Goal: Task Accomplishment & Management: Manage account settings

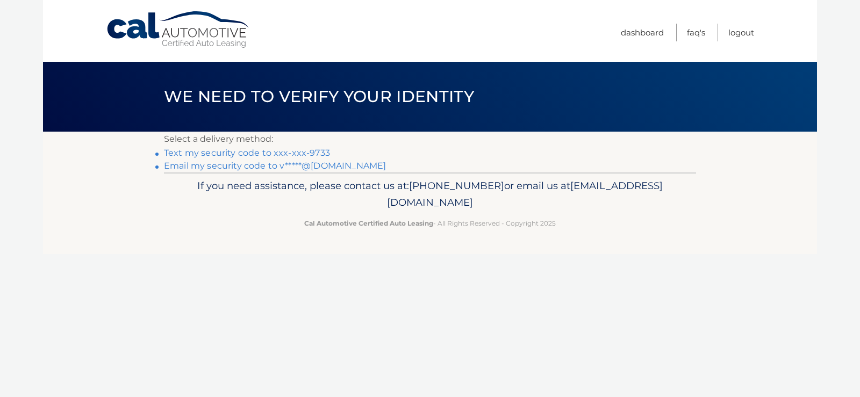
click at [311, 155] on link "Text my security code to xxx-xxx-9733" at bounding box center [247, 153] width 166 height 10
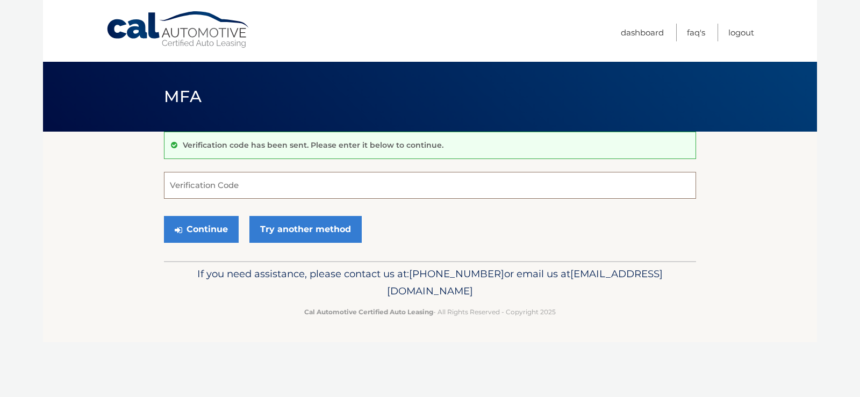
click at [203, 185] on input "Verification Code" at bounding box center [430, 185] width 532 height 27
type input "317892"
click at [164, 216] on button "Continue" at bounding box center [201, 229] width 75 height 27
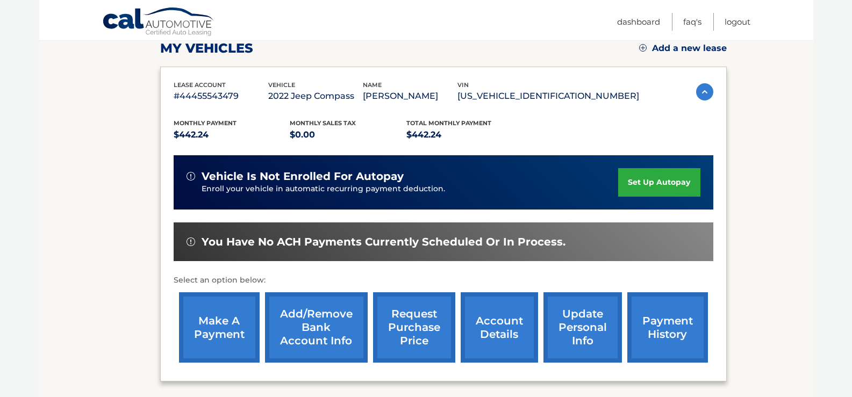
scroll to position [161, 0]
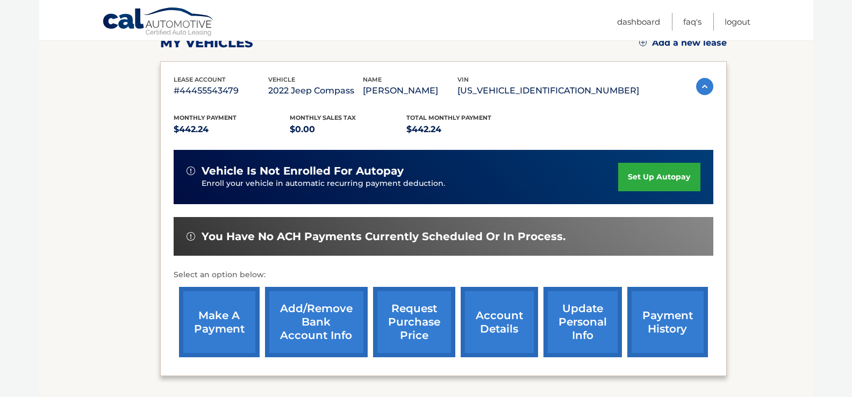
click at [230, 325] on link "make a payment" at bounding box center [219, 322] width 81 height 70
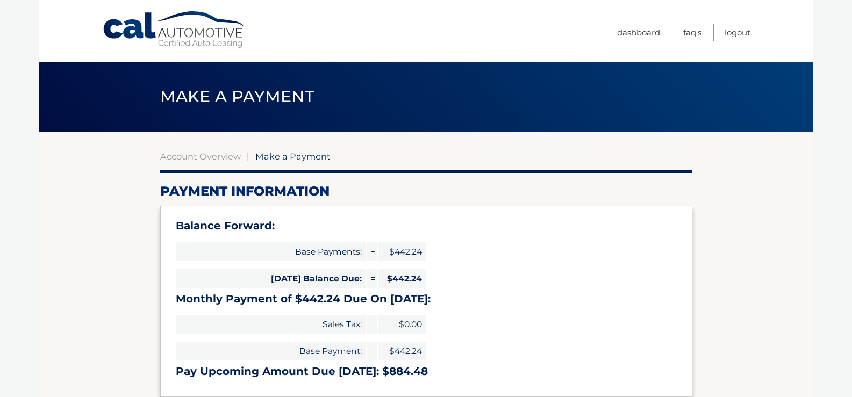
select select "NzllZTA1Y2EtY2E5Mi00MTVkLTkyNGUtMDMwMDNiMGMzYzQx"
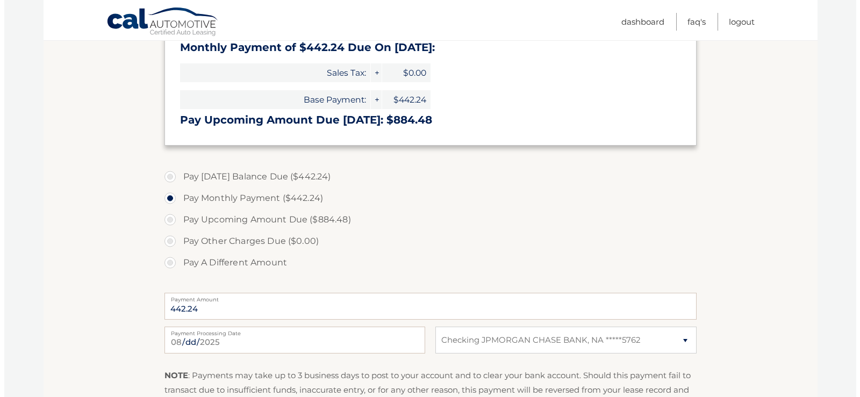
scroll to position [323, 0]
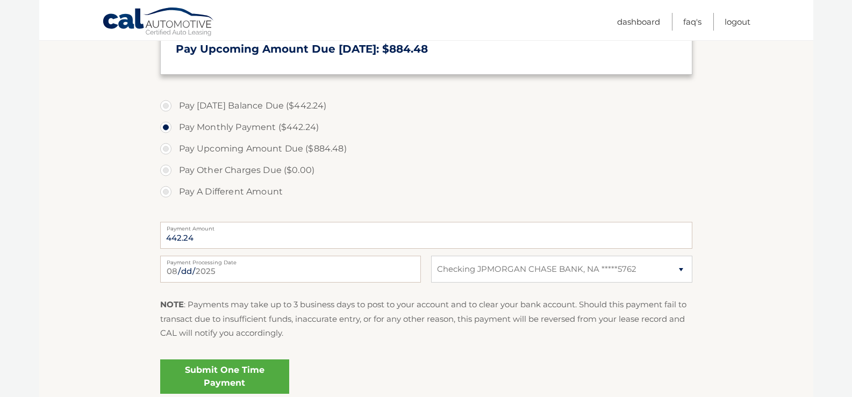
click at [227, 381] on link "Submit One Time Payment" at bounding box center [224, 377] width 129 height 34
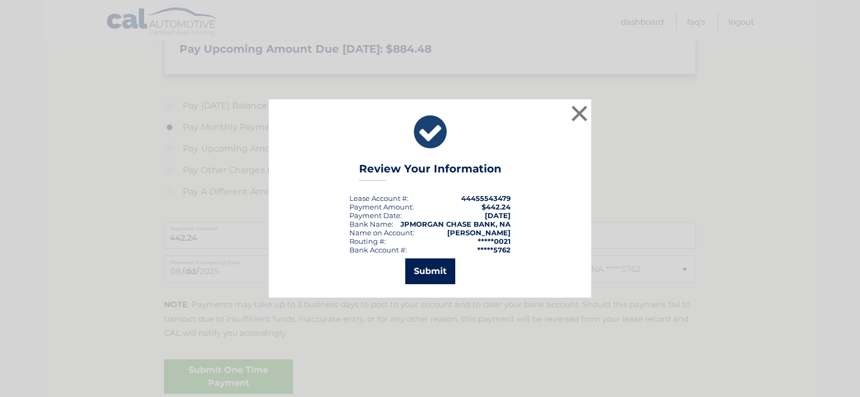
click at [414, 279] on button "Submit" at bounding box center [430, 272] width 50 height 26
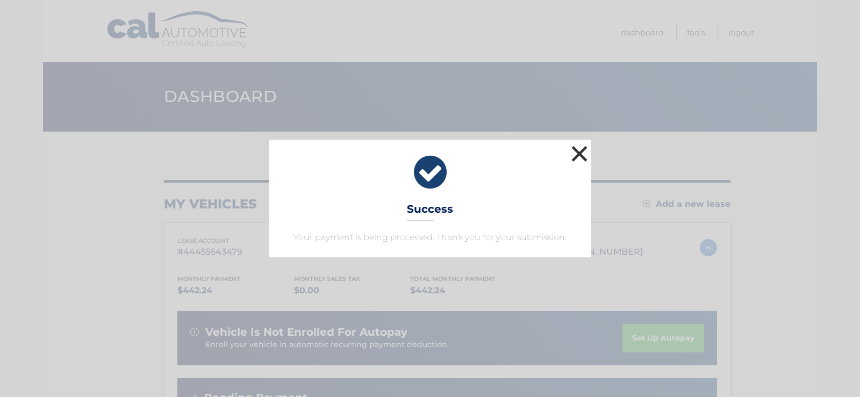
click at [582, 148] on button "×" at bounding box center [580, 154] width 22 height 22
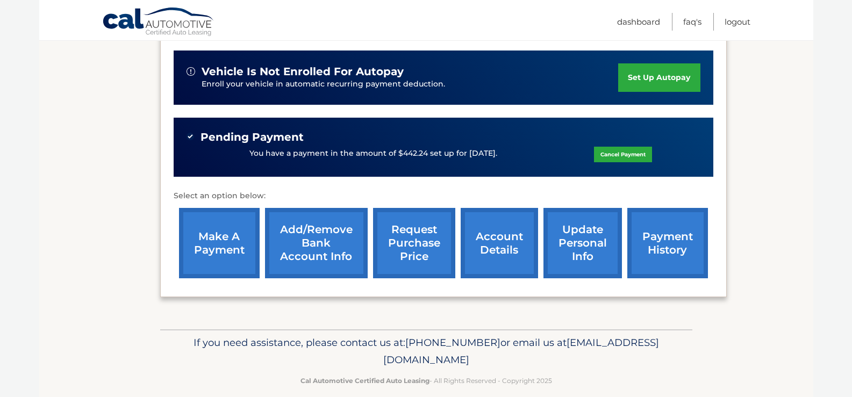
scroll to position [269, 0]
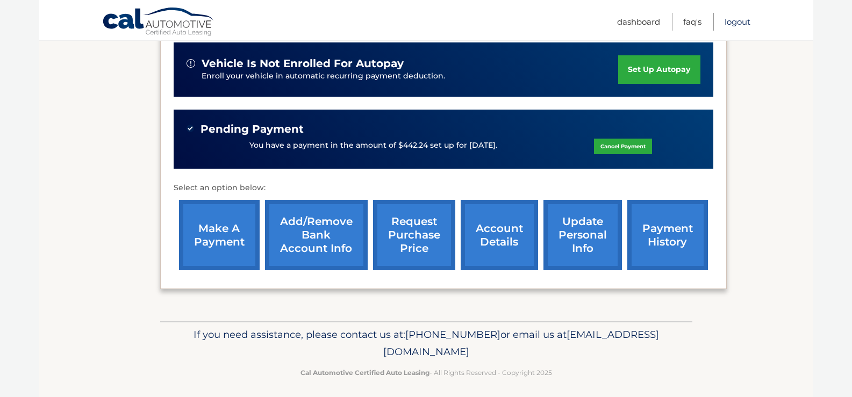
click at [741, 17] on link "Logout" at bounding box center [738, 22] width 26 height 18
